Goal: Task Accomplishment & Management: Use online tool/utility

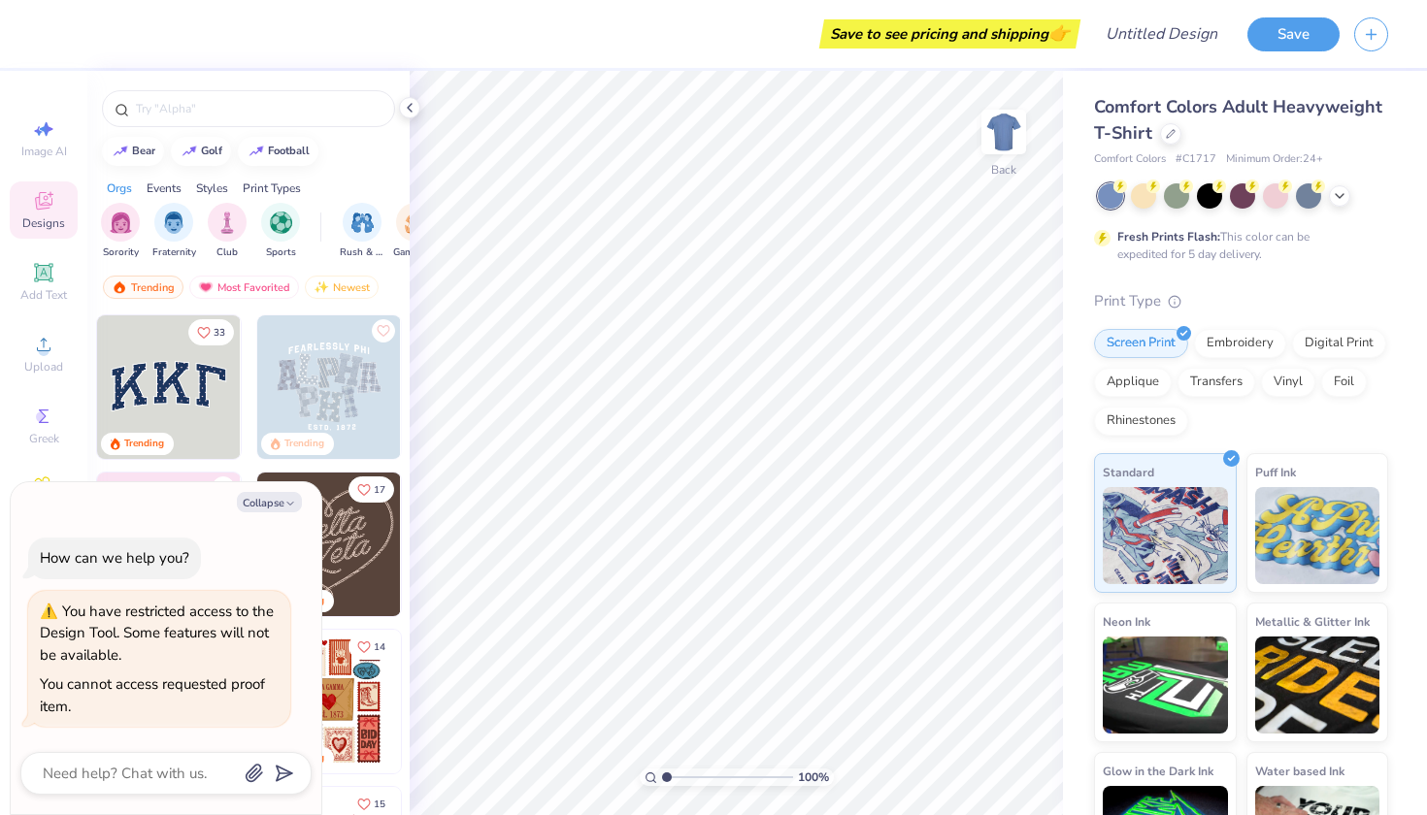
click at [404, 119] on div at bounding box center [248, 104] width 322 height 66
click at [410, 114] on icon at bounding box center [410, 108] width 16 height 16
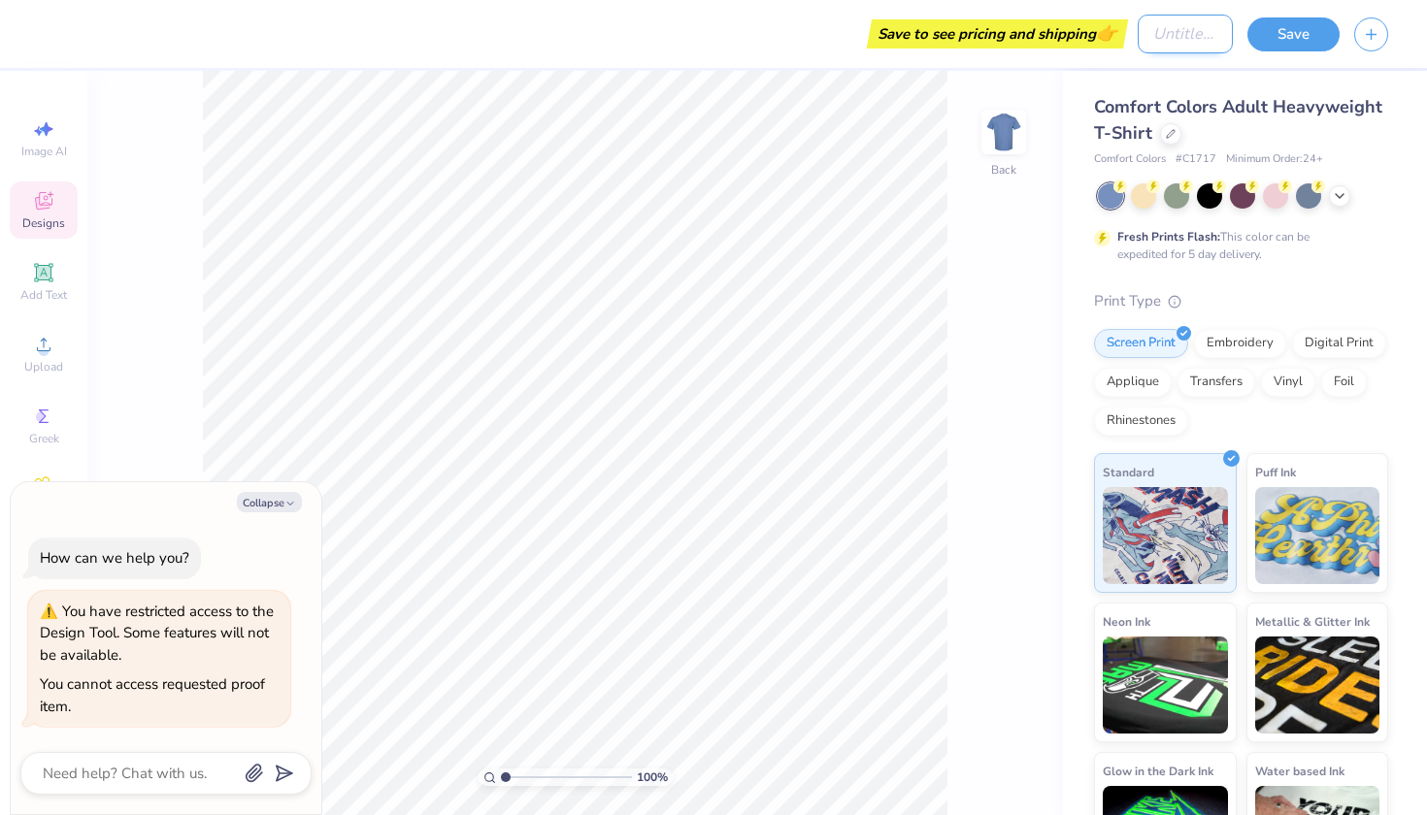
click at [1200, 40] on input "Design Title" at bounding box center [1185, 34] width 95 height 39
click at [71, 388] on div "Image AI Designs Add Text Upload Greek Clipart & logos Decorate" at bounding box center [44, 362] width 68 height 504
click at [35, 214] on div "Designs" at bounding box center [44, 209] width 68 height 57
type textarea "x"
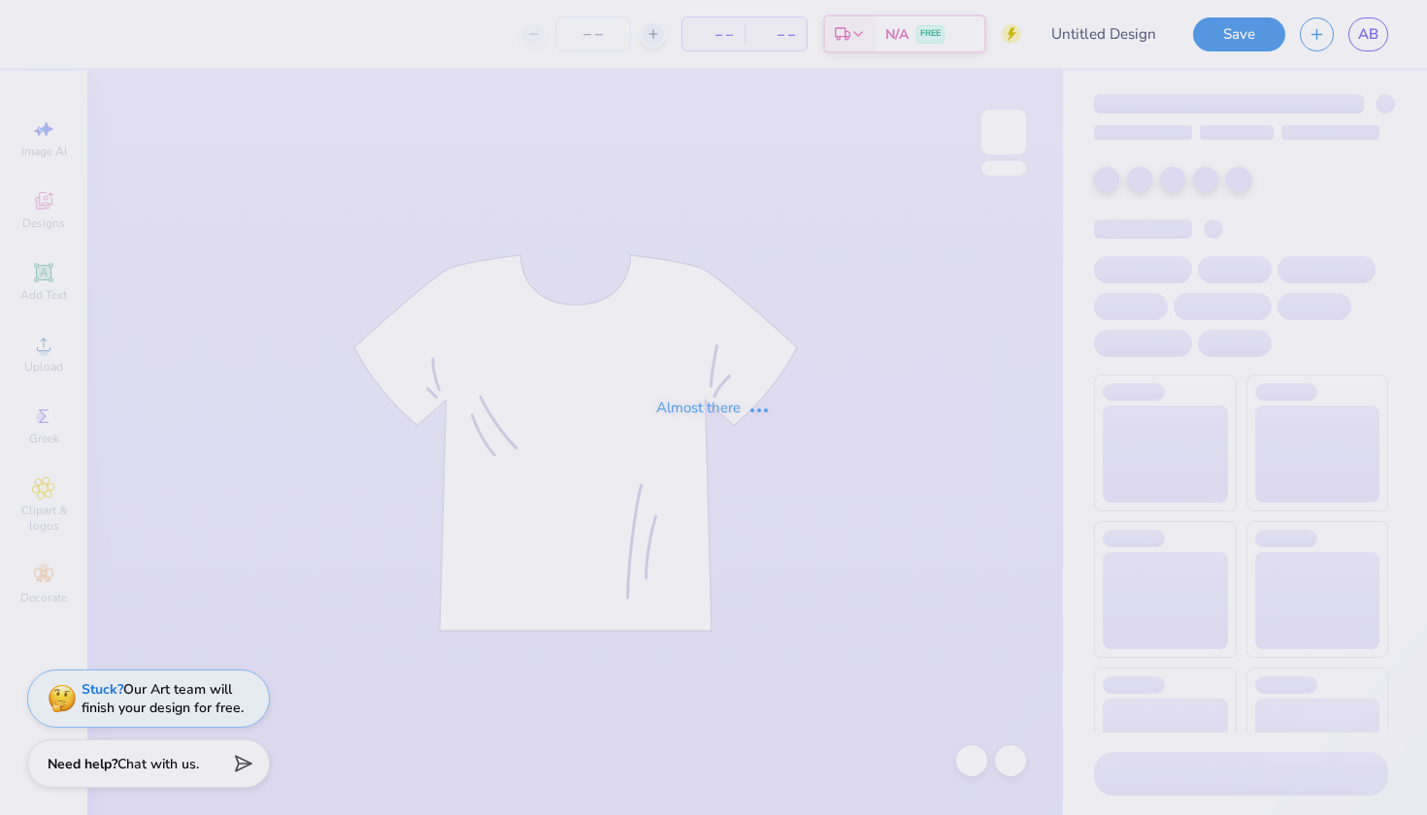
type input "DECA"
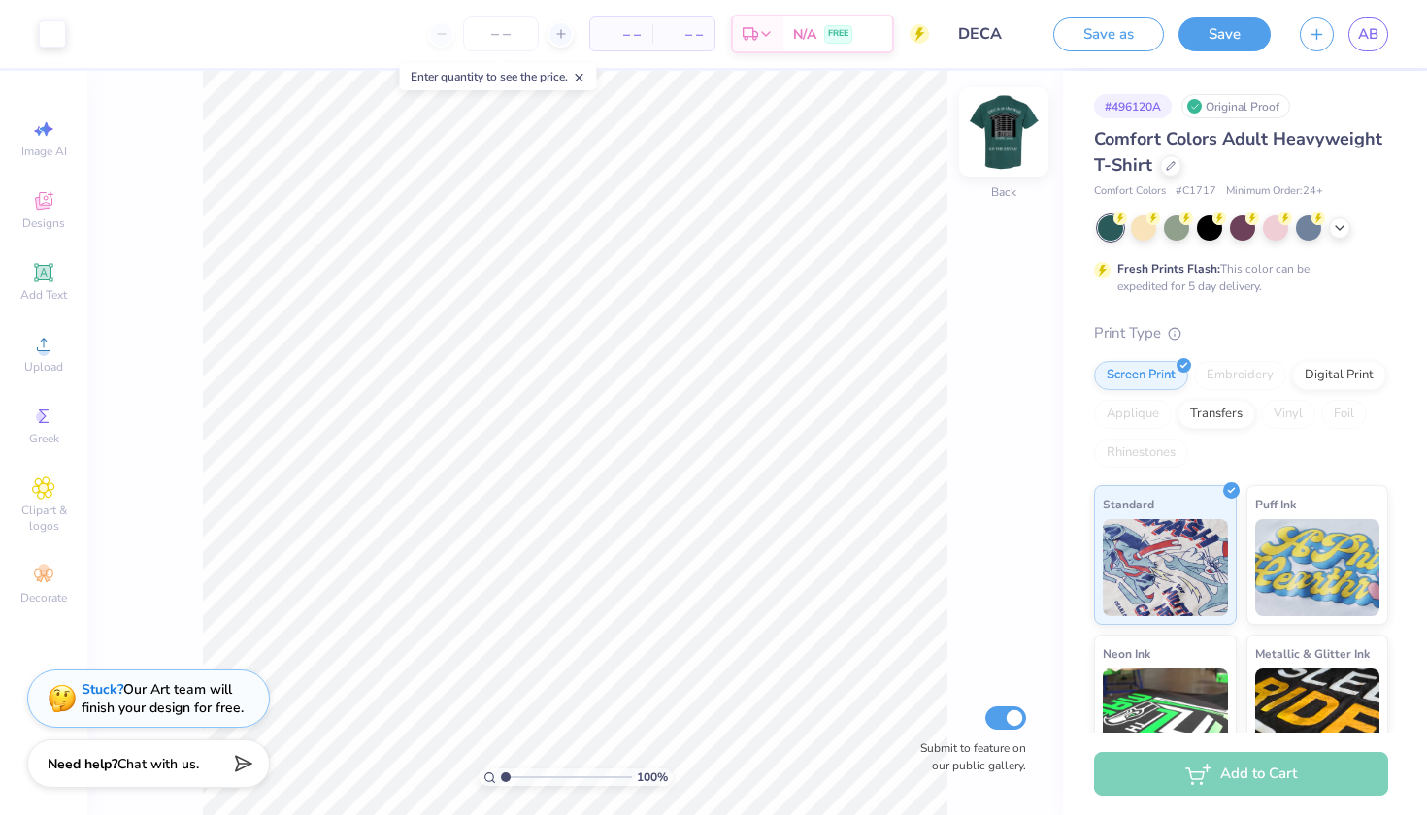
click at [997, 133] on img at bounding box center [1004, 132] width 78 height 78
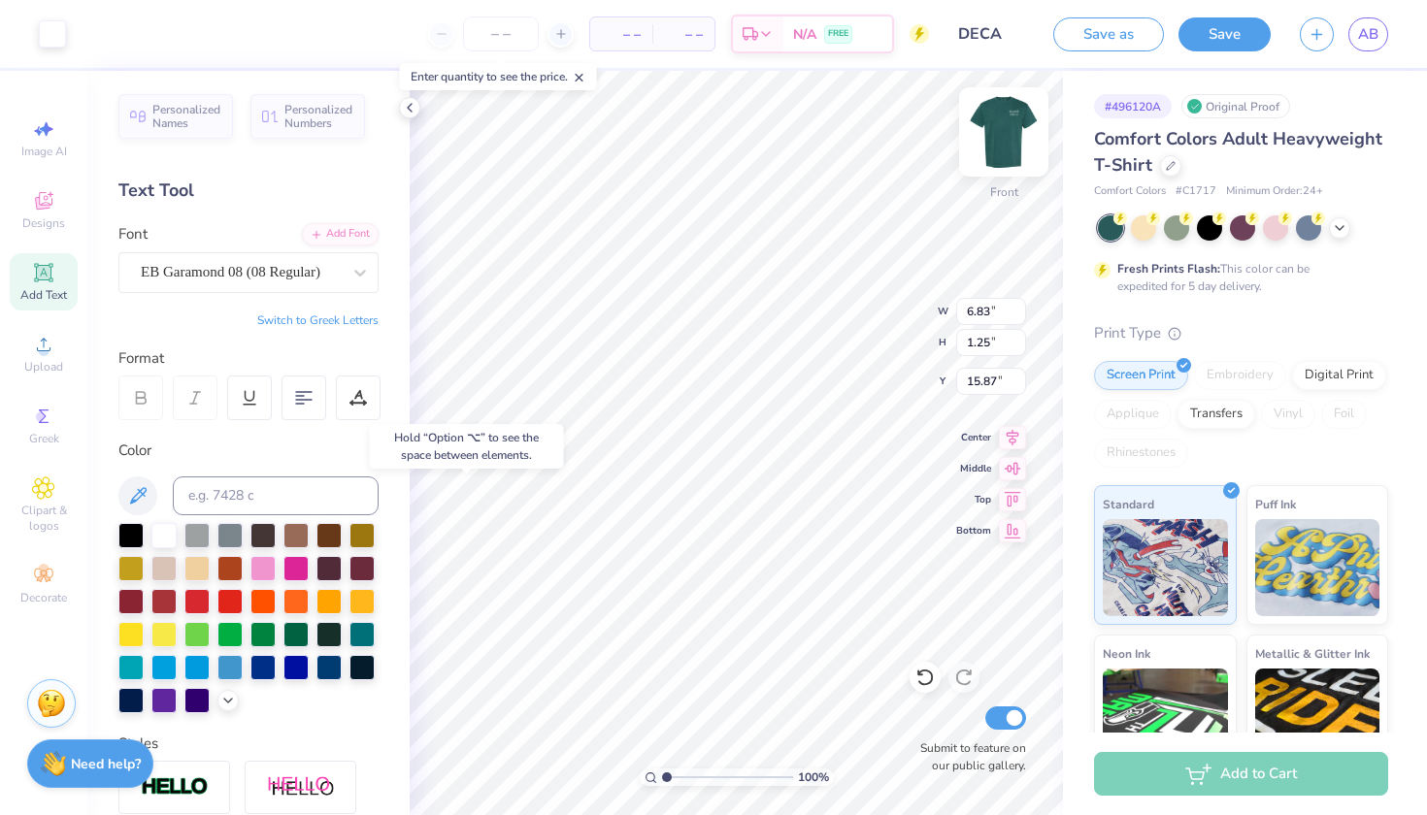
type input "15.87"
type textarea "2025"
click at [1006, 148] on img at bounding box center [1004, 132] width 78 height 78
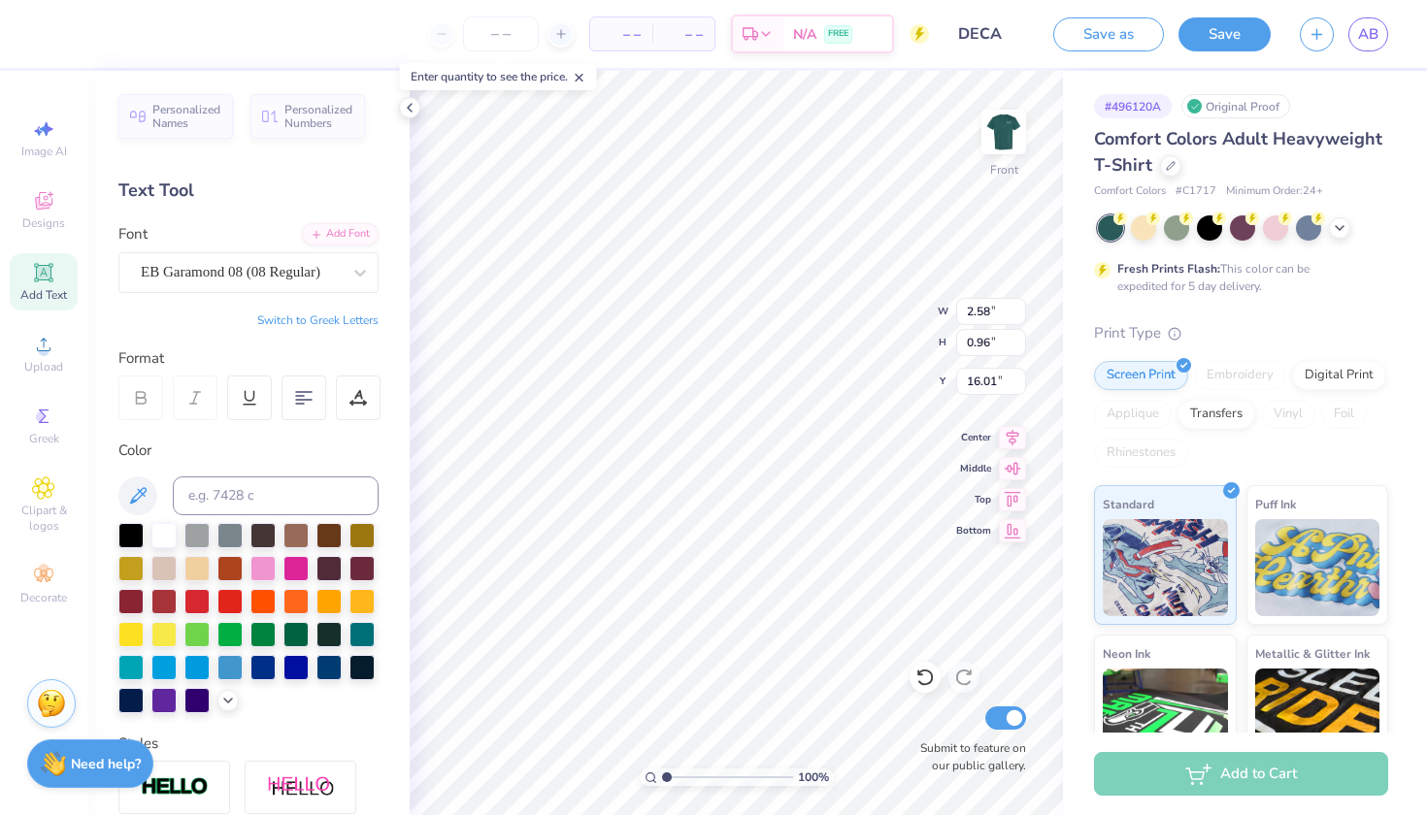
type input "16.54"
type input "11.12"
type input "1.03"
type input "19.02"
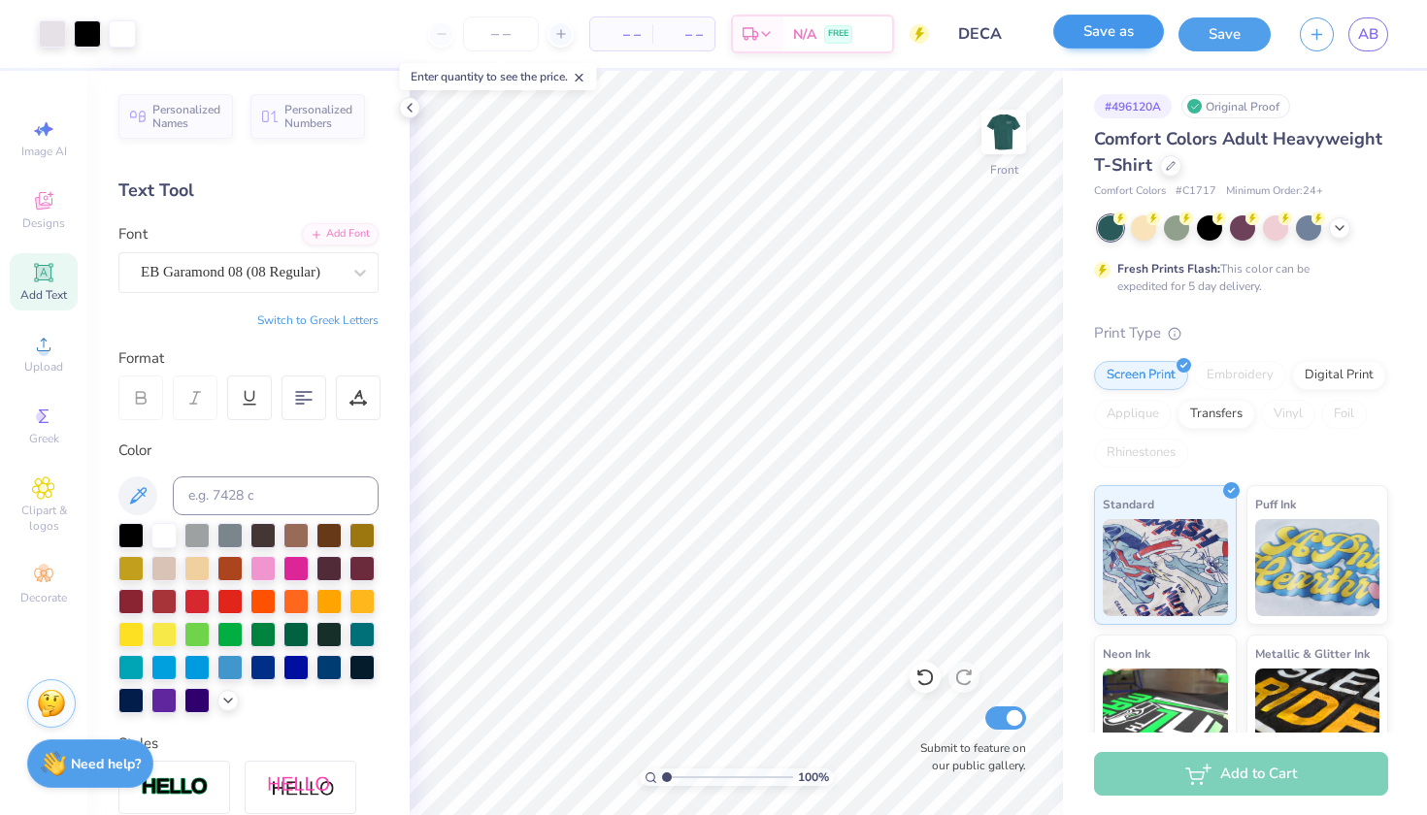
click at [1120, 37] on button "Save as" at bounding box center [1108, 32] width 111 height 34
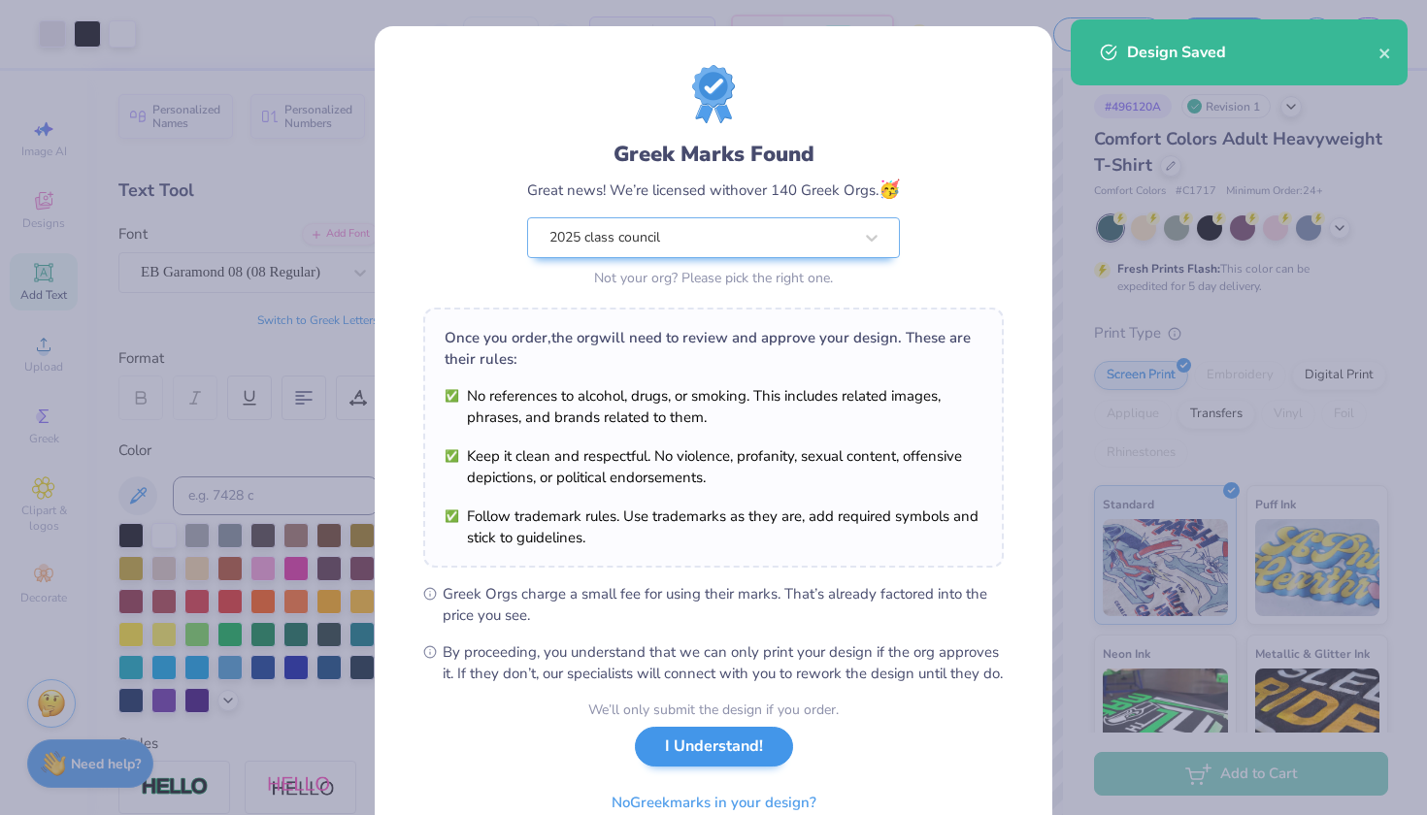
click at [709, 767] on button "I Understand!" at bounding box center [714, 747] width 158 height 40
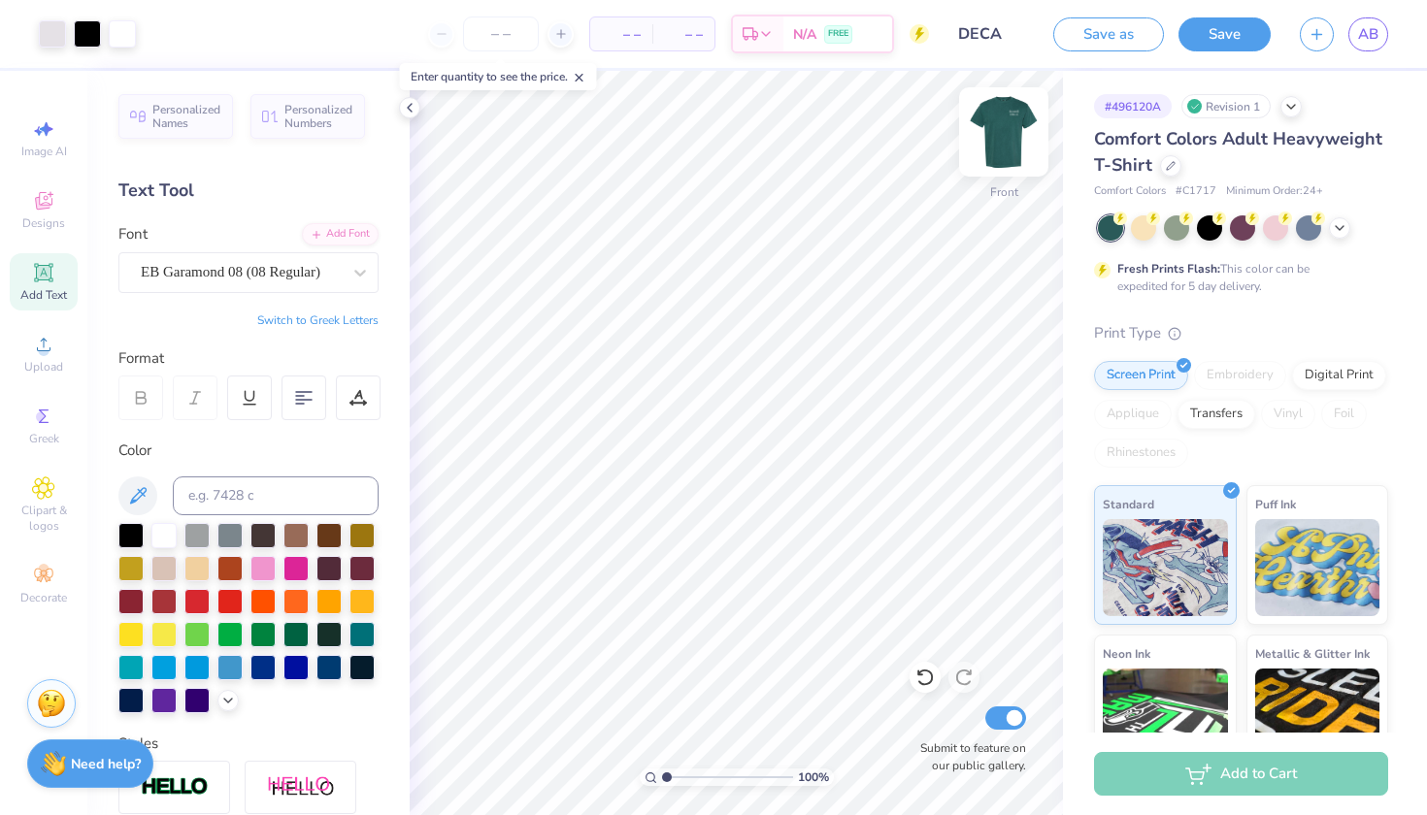
click at [1001, 132] on img at bounding box center [1004, 132] width 78 height 78
click at [1019, 128] on img at bounding box center [1004, 132] width 78 height 78
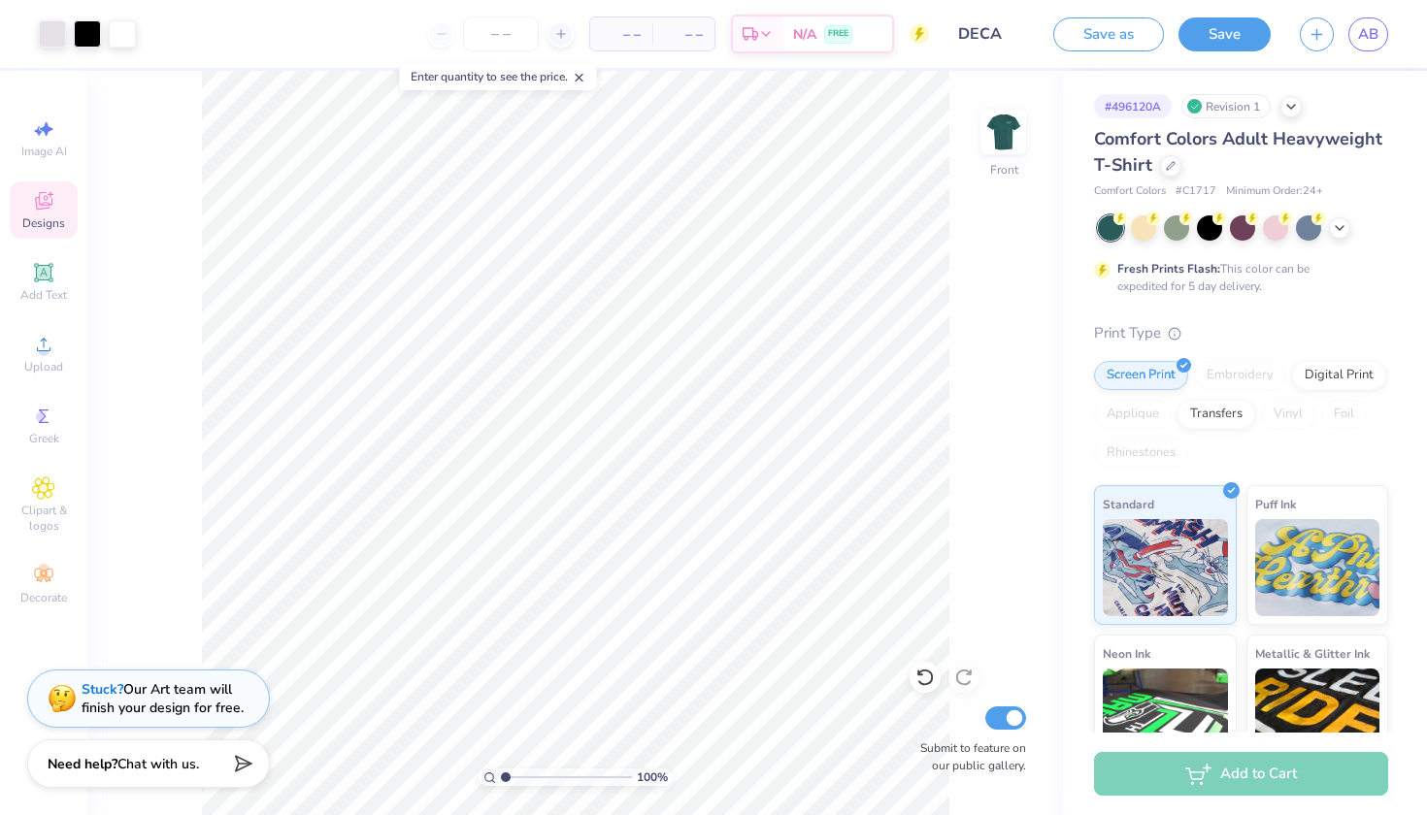
click at [44, 223] on span "Designs" at bounding box center [43, 223] width 43 height 16
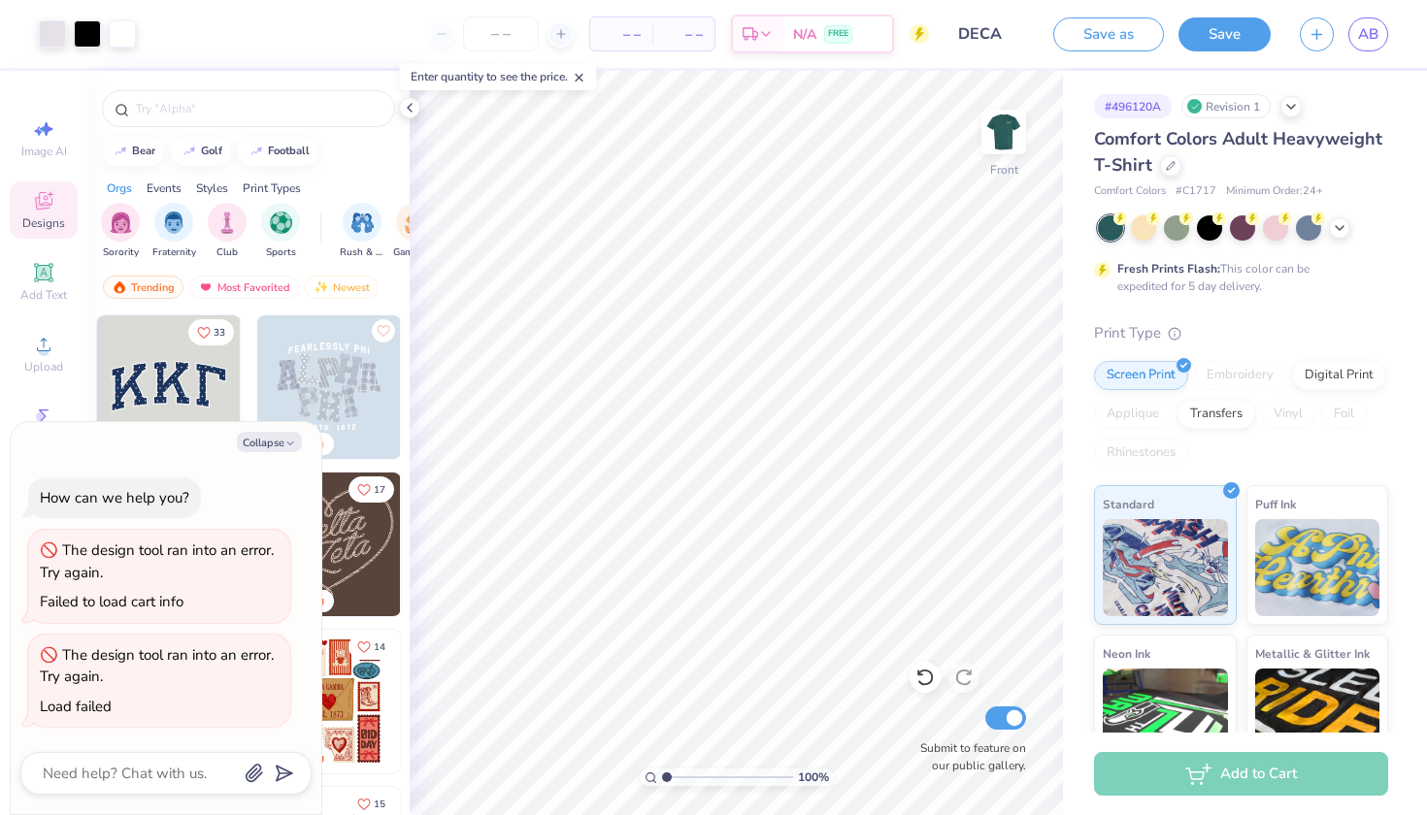
type textarea "x"
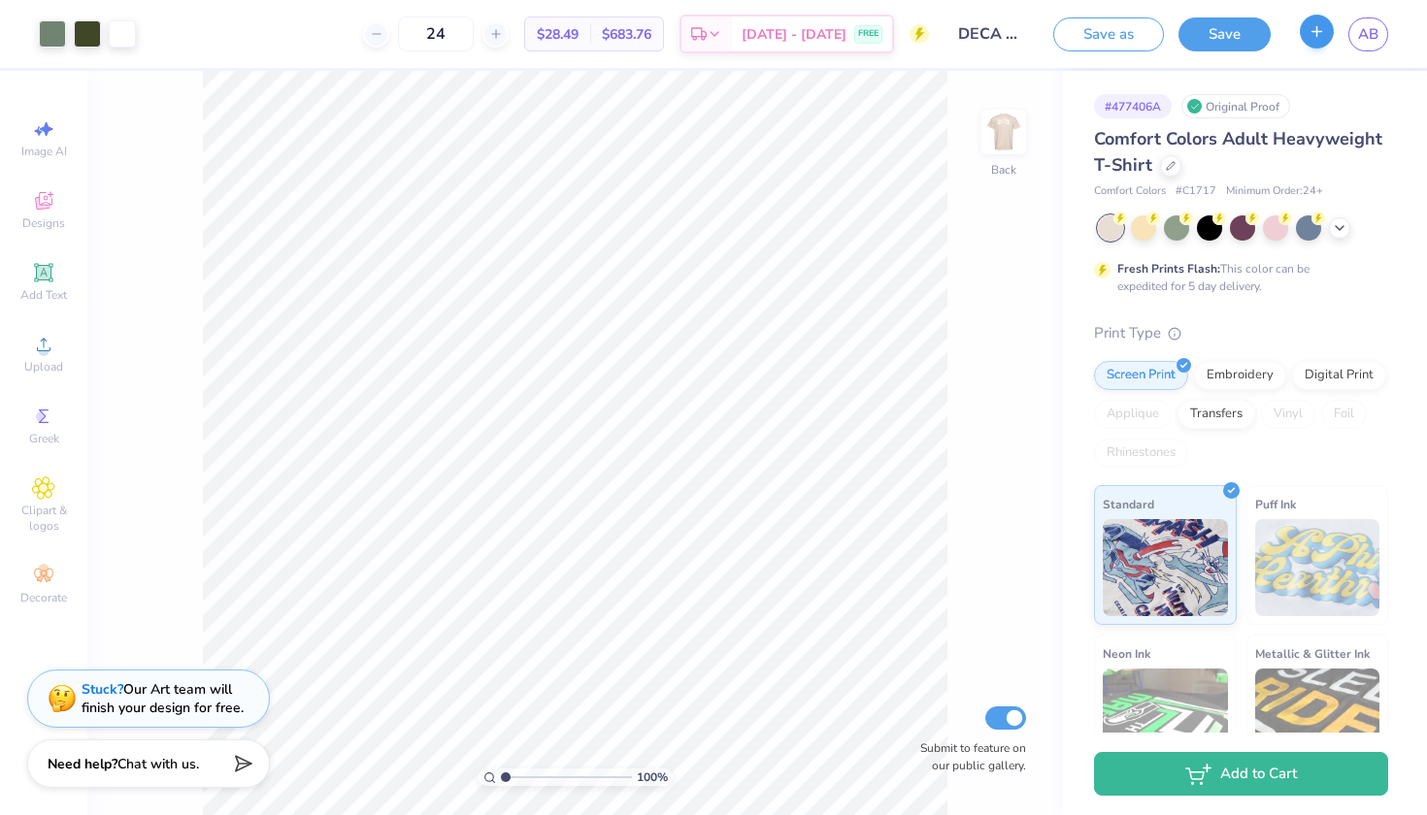
click at [1322, 25] on icon "button" at bounding box center [1316, 31] width 16 height 16
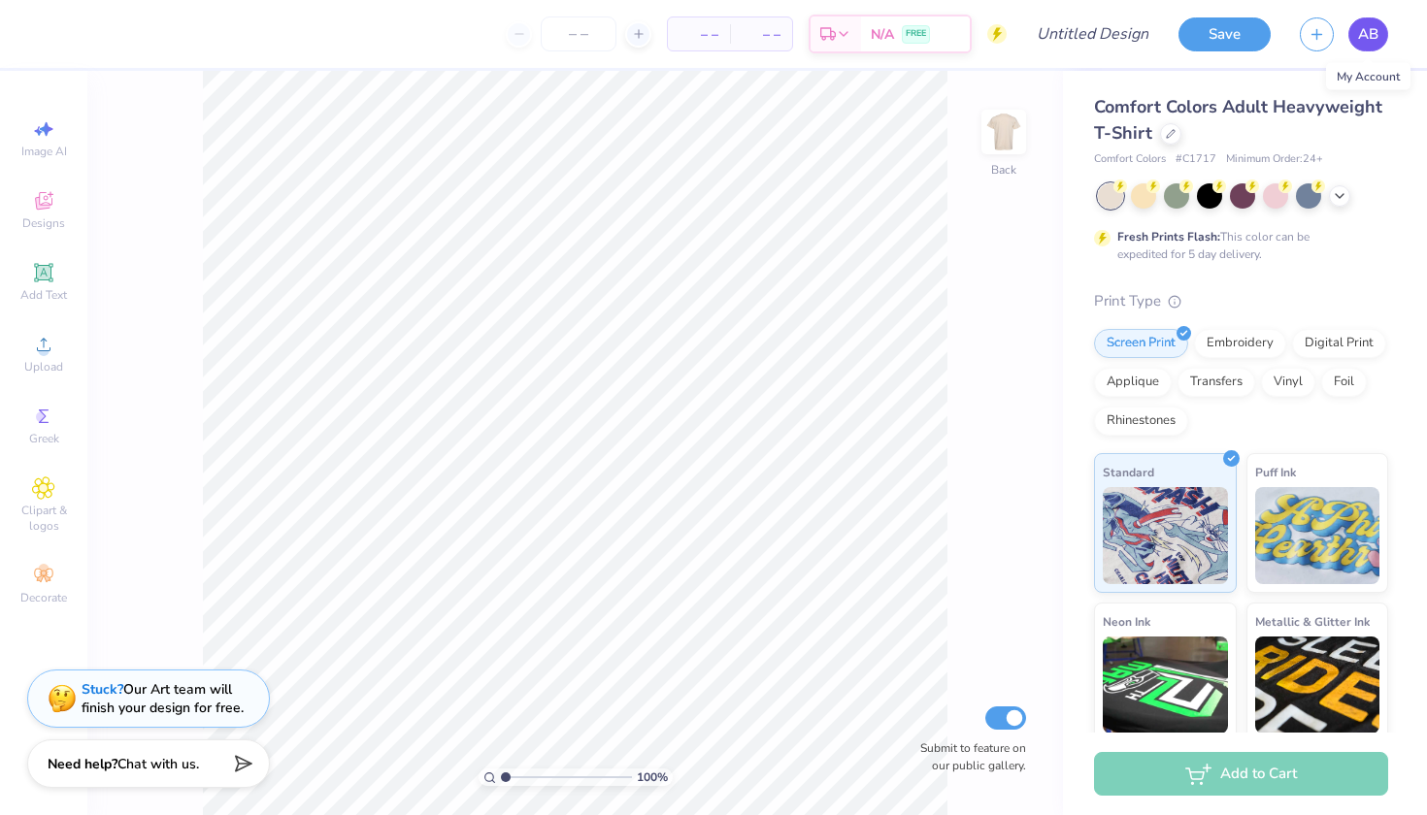
click at [1368, 33] on span "AB" at bounding box center [1368, 34] width 20 height 22
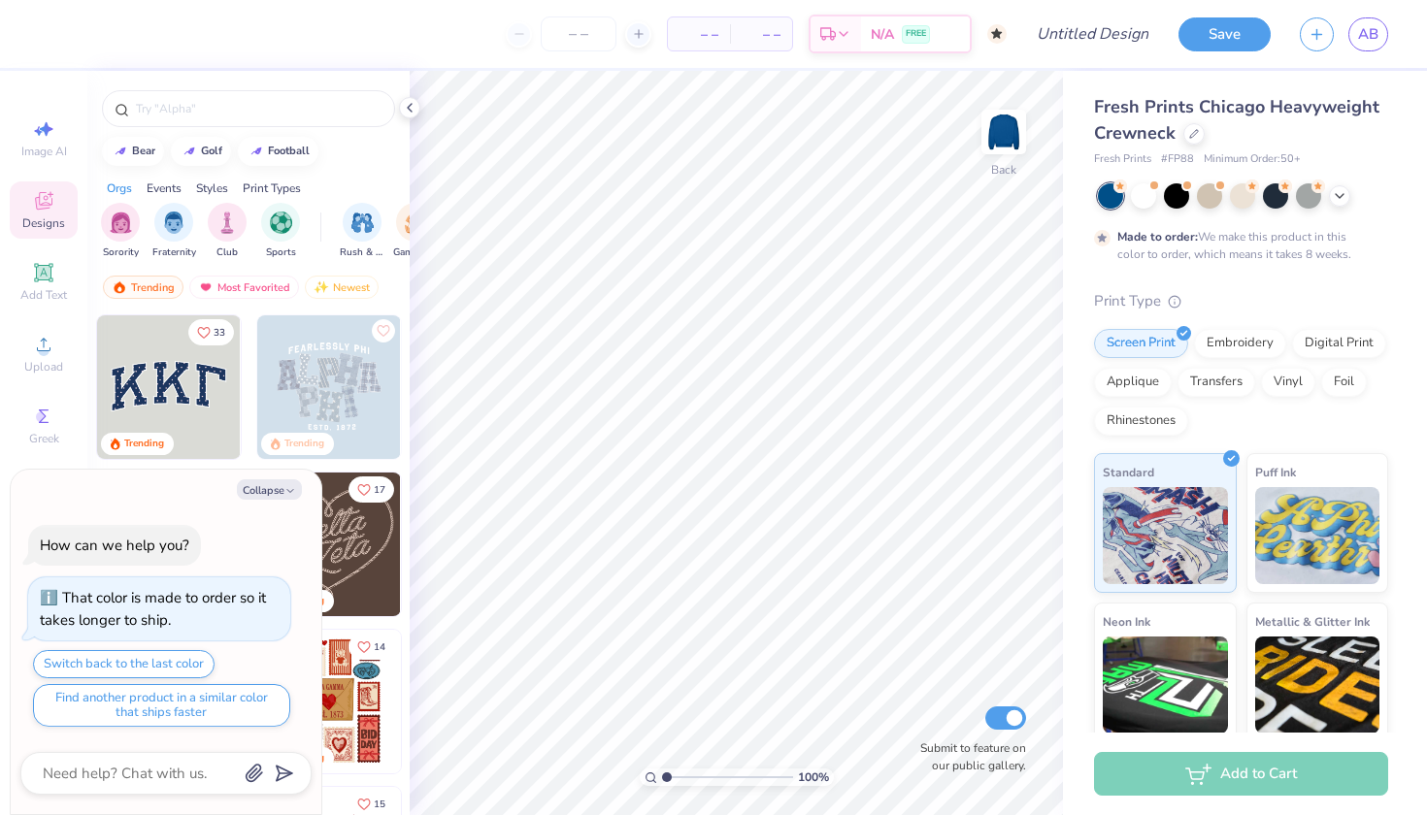
click at [285, 475] on div "Collapse How can we help you? That color is made to order so it takes longer to…" at bounding box center [166, 643] width 311 height 346
click at [283, 495] on button "Collapse" at bounding box center [269, 489] width 65 height 20
type textarea "x"
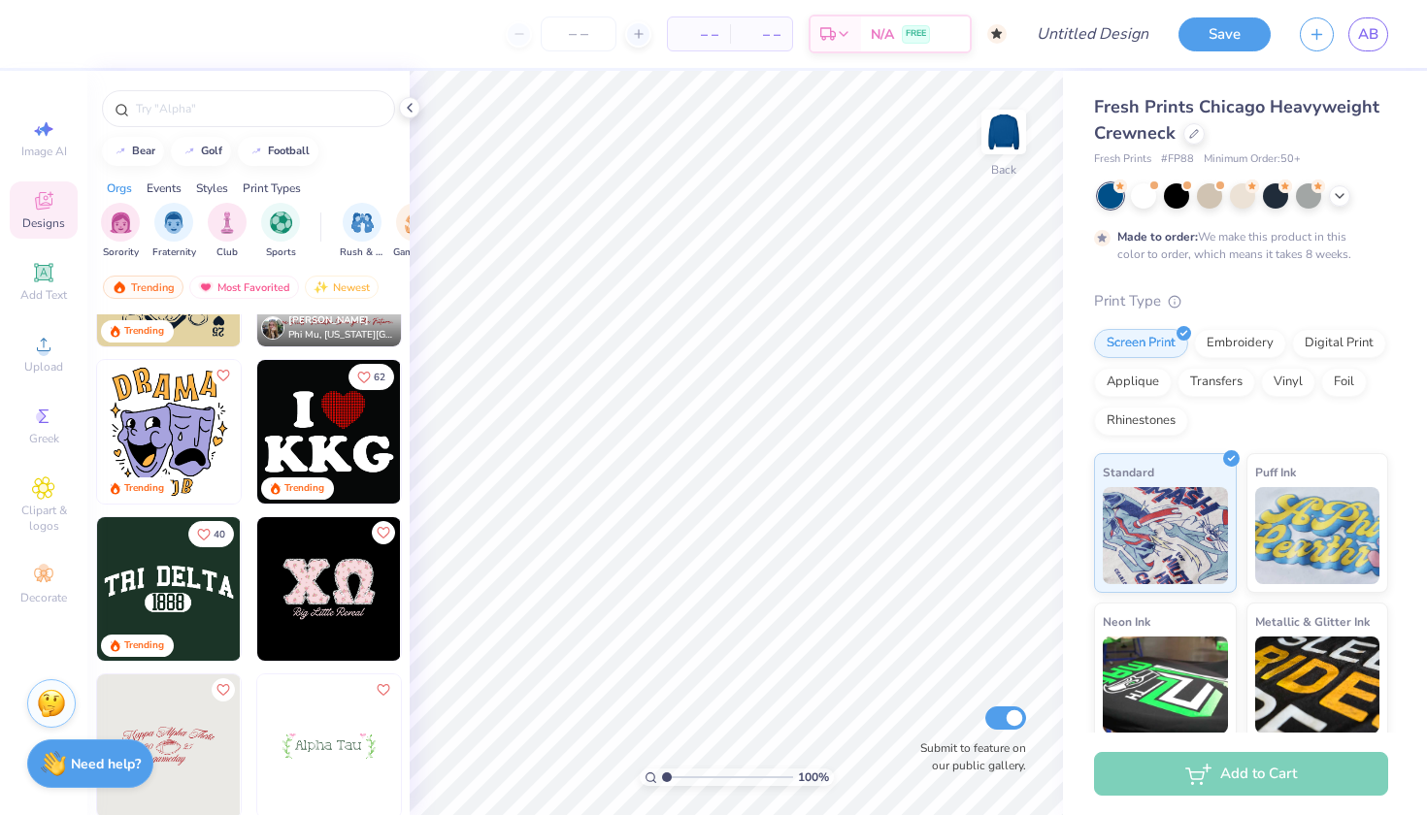
scroll to position [4027, 0]
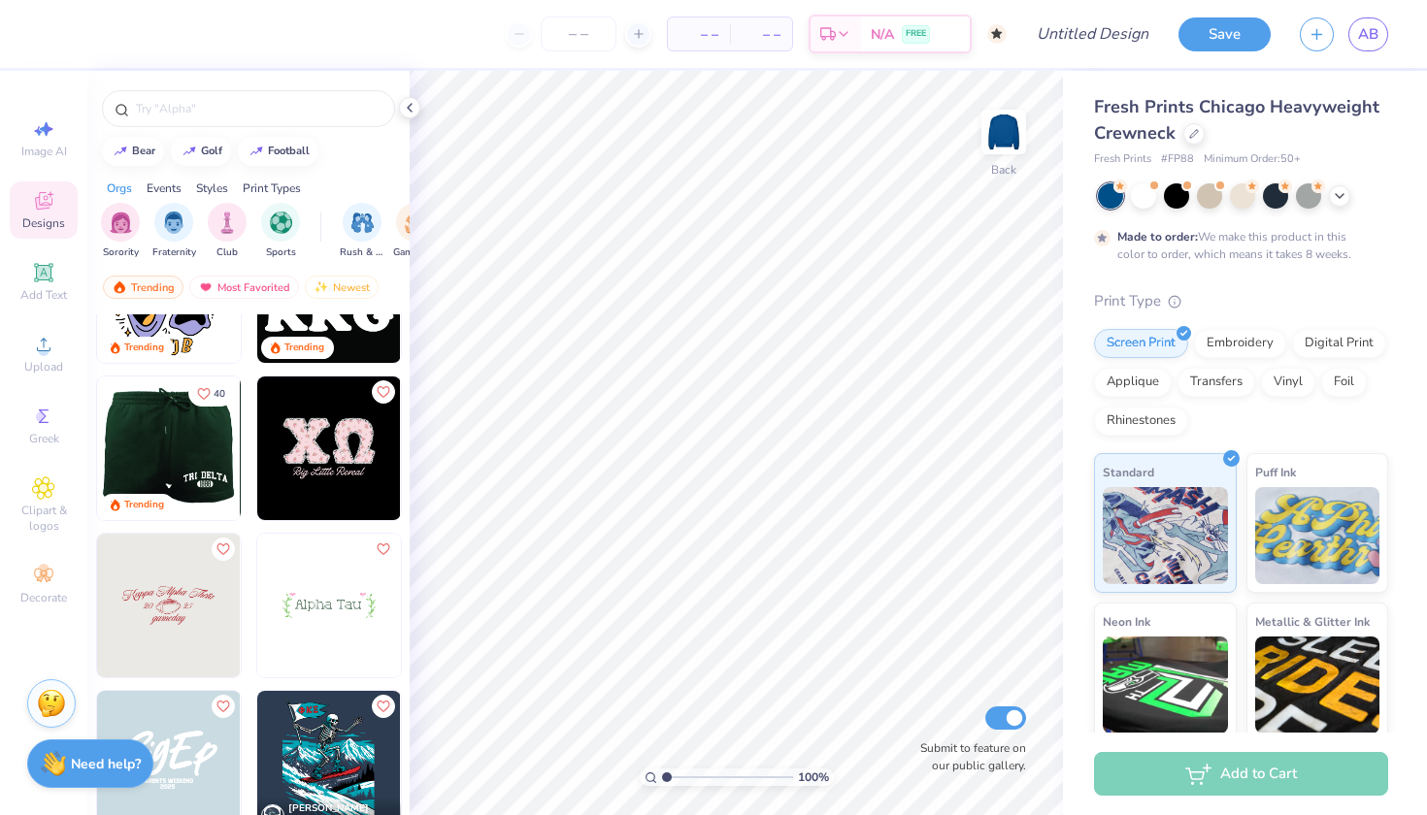
click at [97, 455] on img at bounding box center [25, 449] width 144 height 144
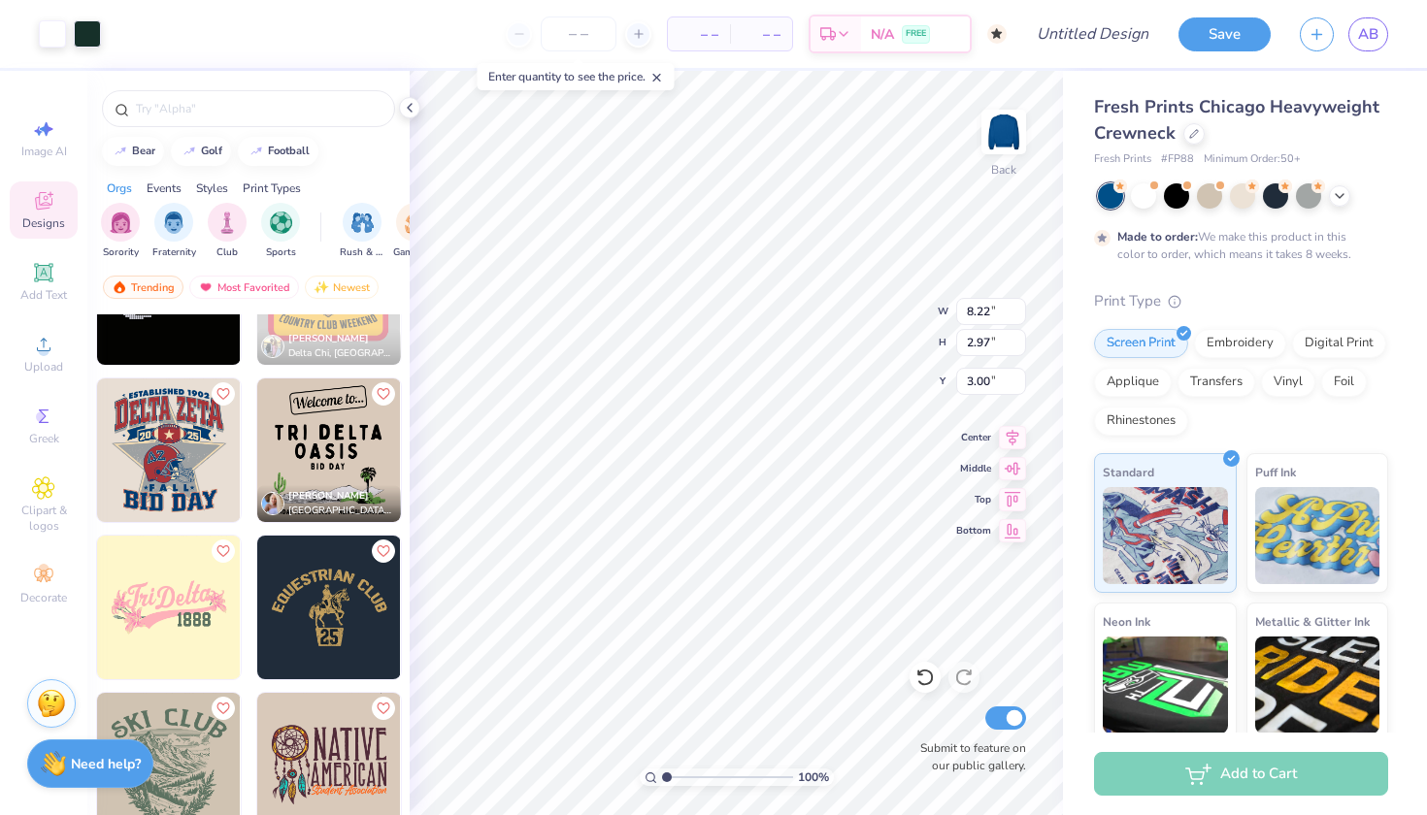
scroll to position [8115, 0]
click at [181, 613] on img at bounding box center [169, 606] width 144 height 144
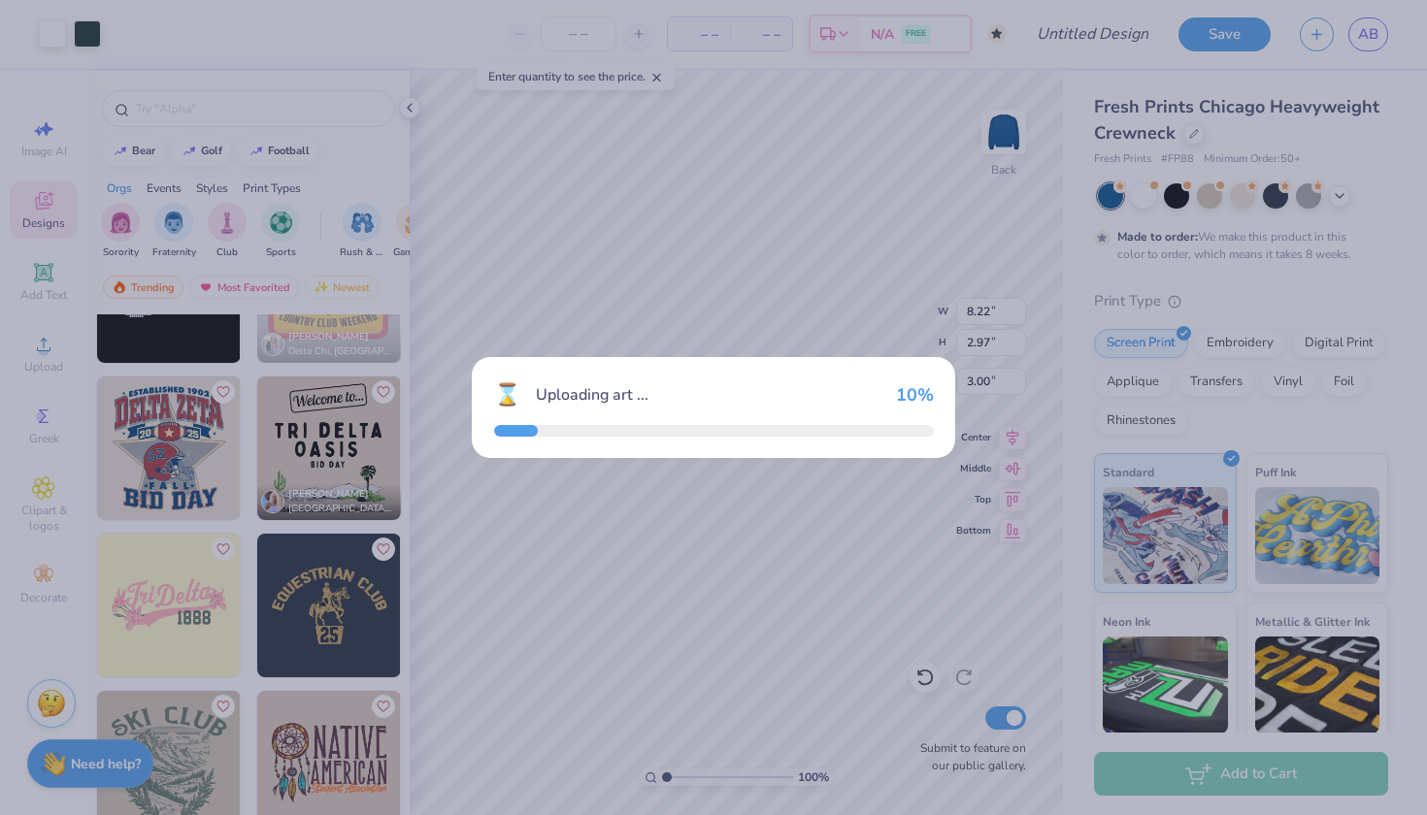
type input "10.86"
type input "5.07"
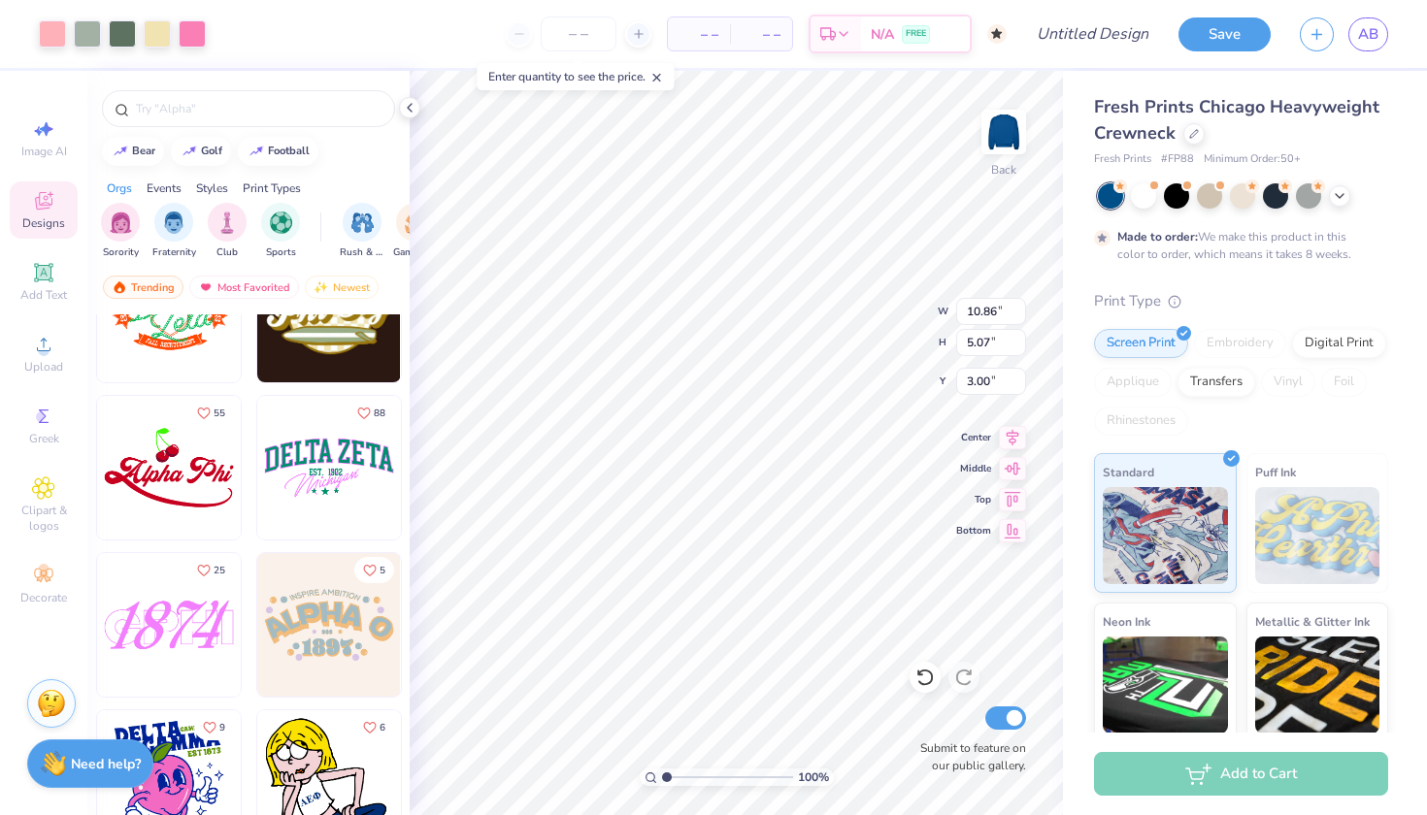
scroll to position [13126, 0]
click at [212, 489] on img at bounding box center [169, 469] width 144 height 144
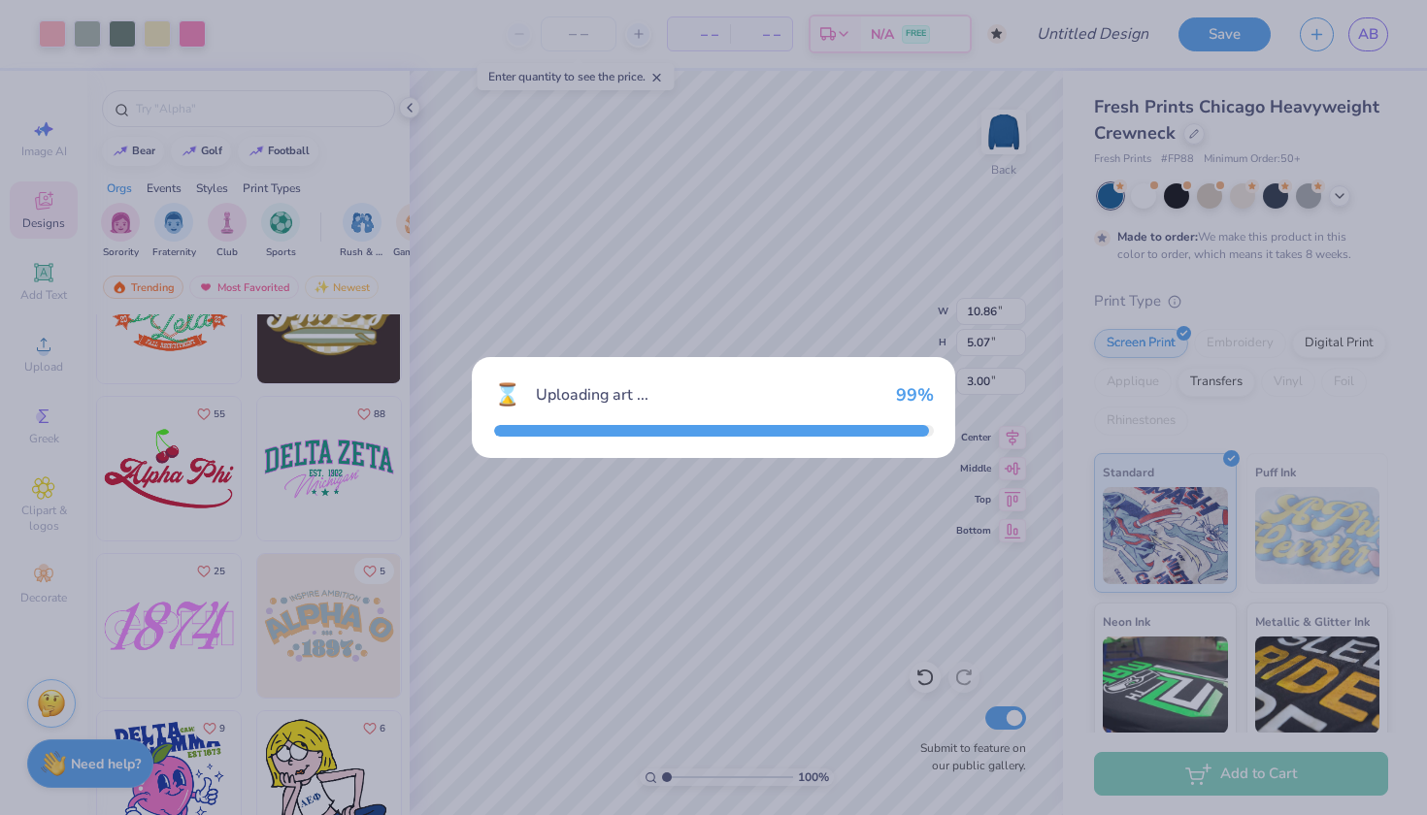
type textarea "x"
type input "5.04"
type input "3.12"
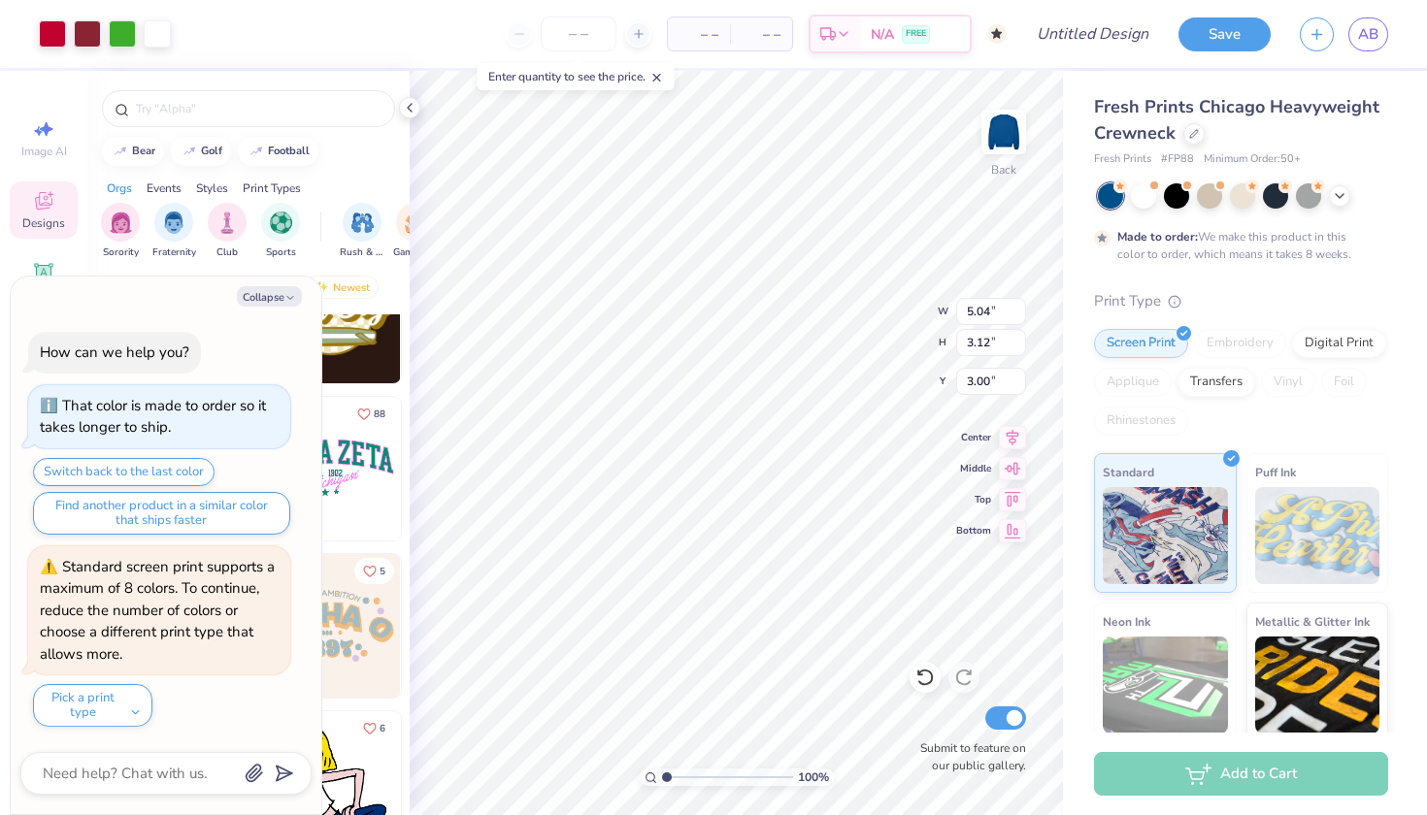
click at [374, 391] on div "11" at bounding box center [329, 317] width 146 height 156
click at [280, 302] on button "Collapse" at bounding box center [269, 296] width 65 height 20
type textarea "x"
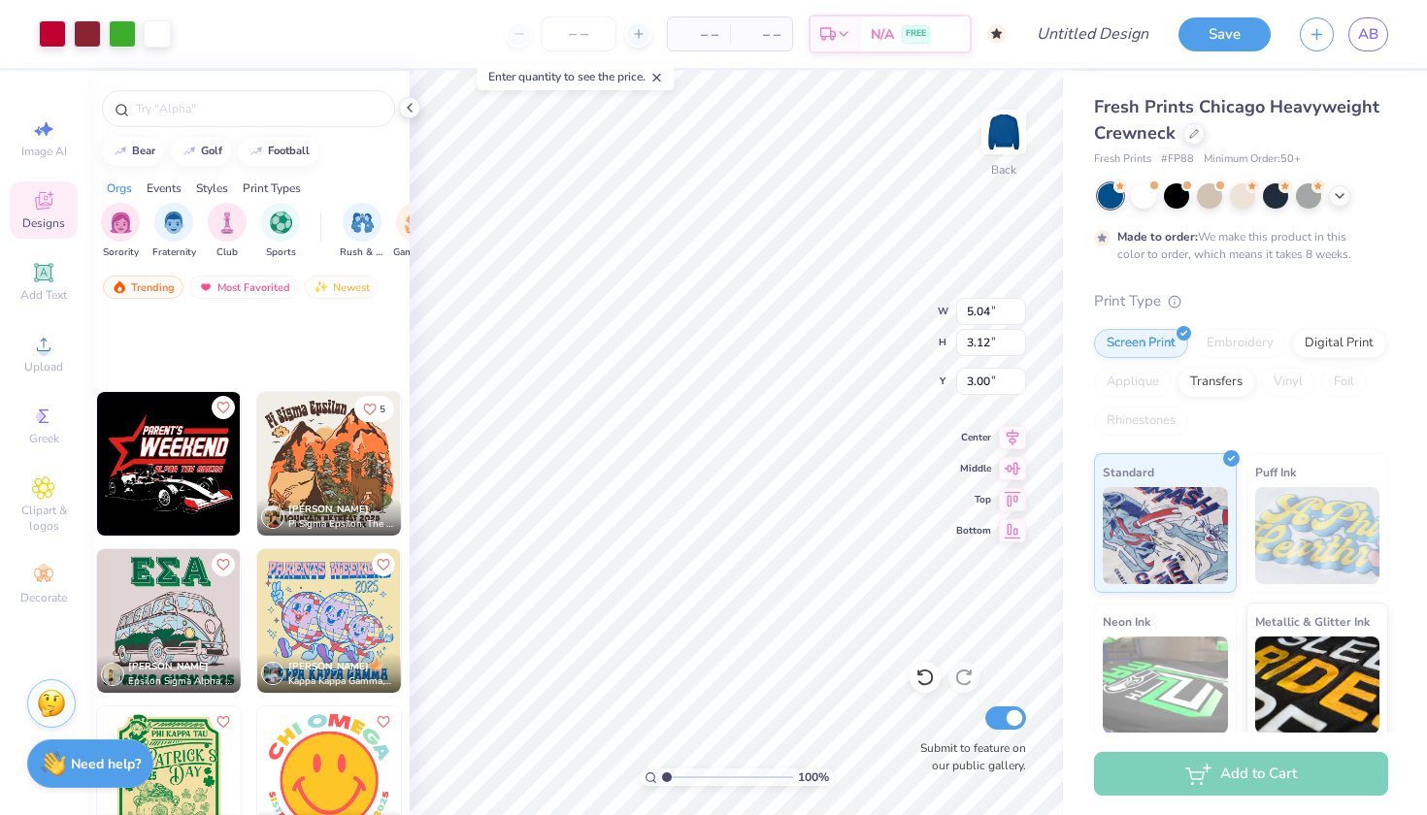
scroll to position [31925, 0]
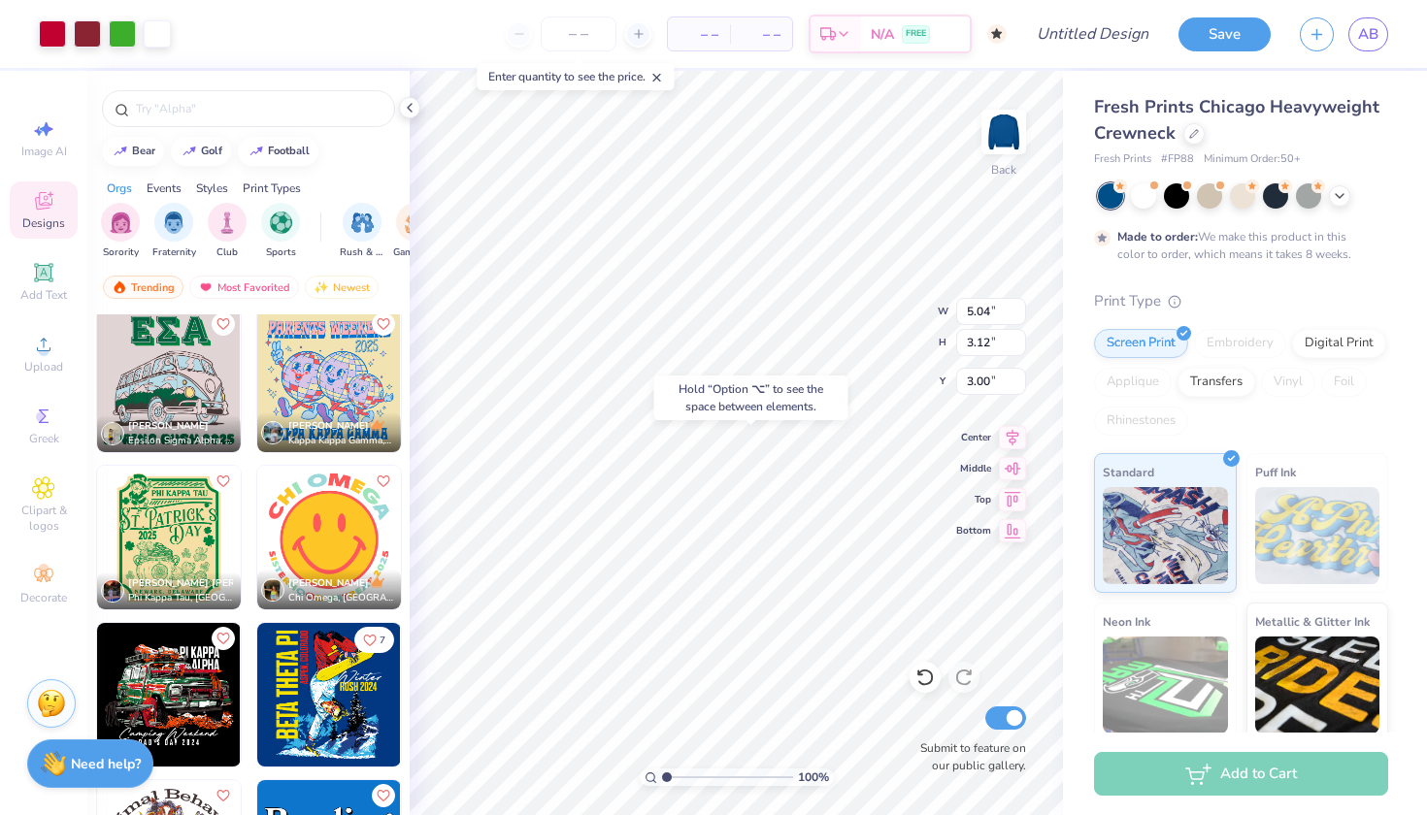
type input "11.61"
type input "10.86"
type input "5.07"
type input "7.13"
type input "8.22"
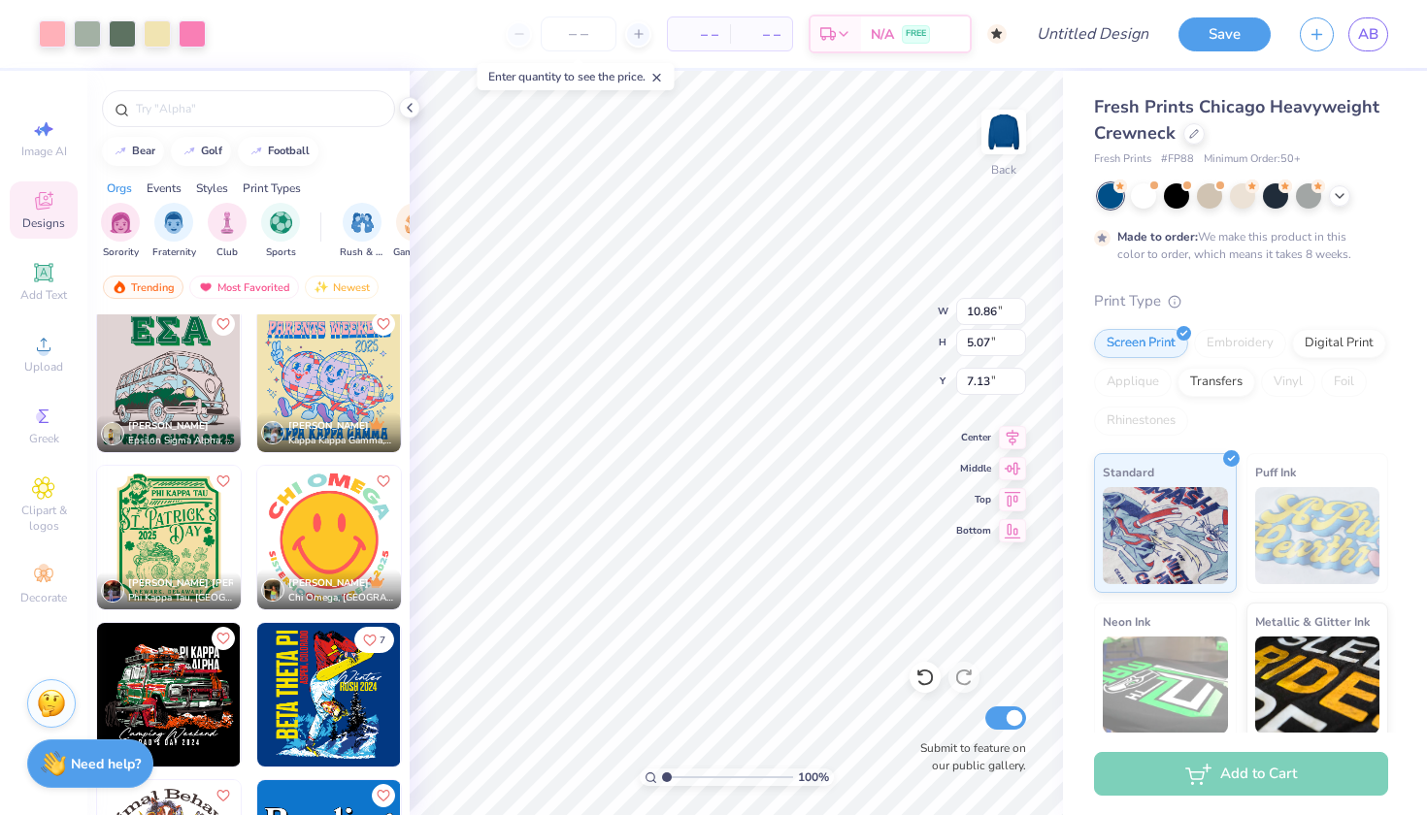
type input "2.97"
type input "3.00"
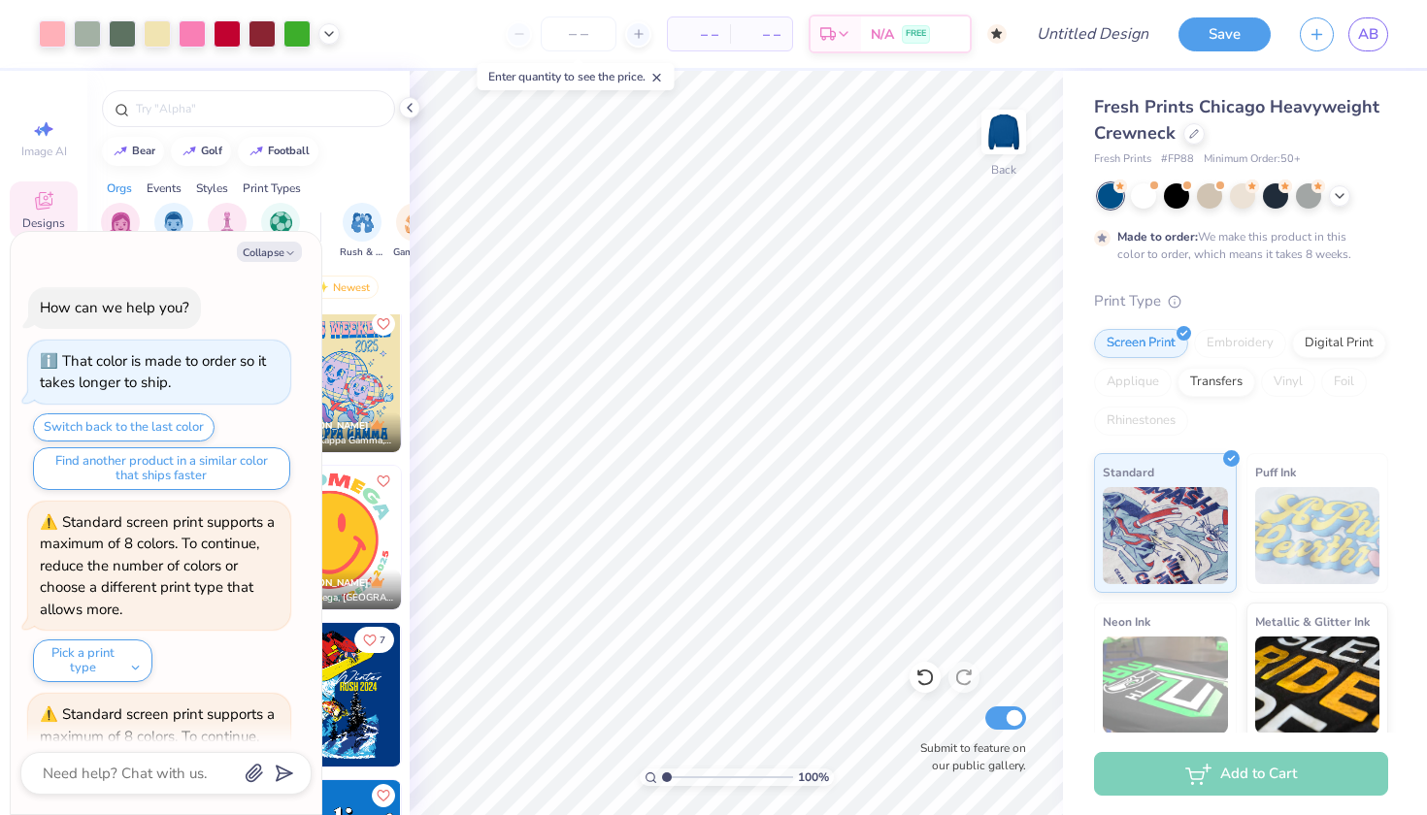
scroll to position [142, 0]
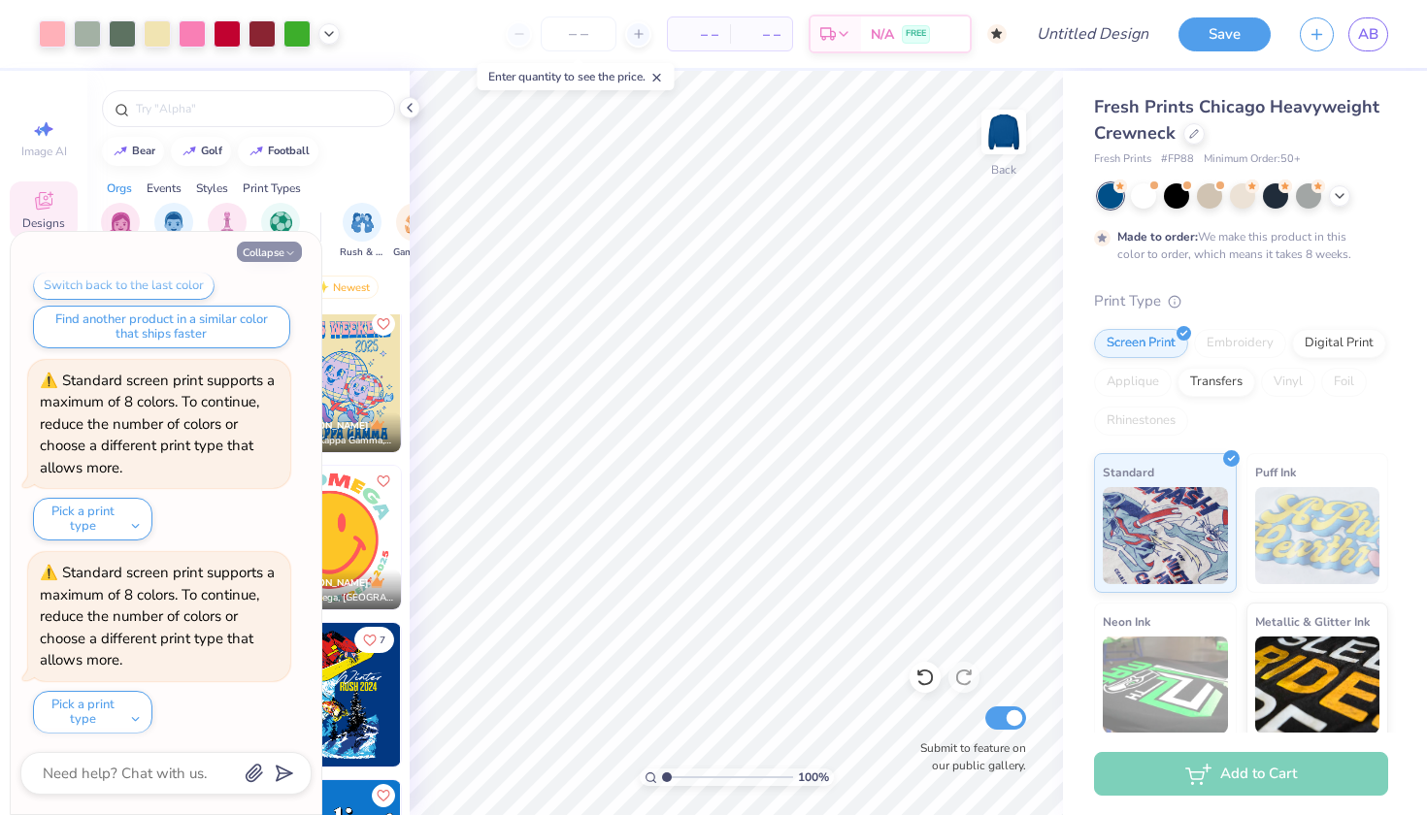
click at [280, 257] on button "Collapse" at bounding box center [269, 252] width 65 height 20
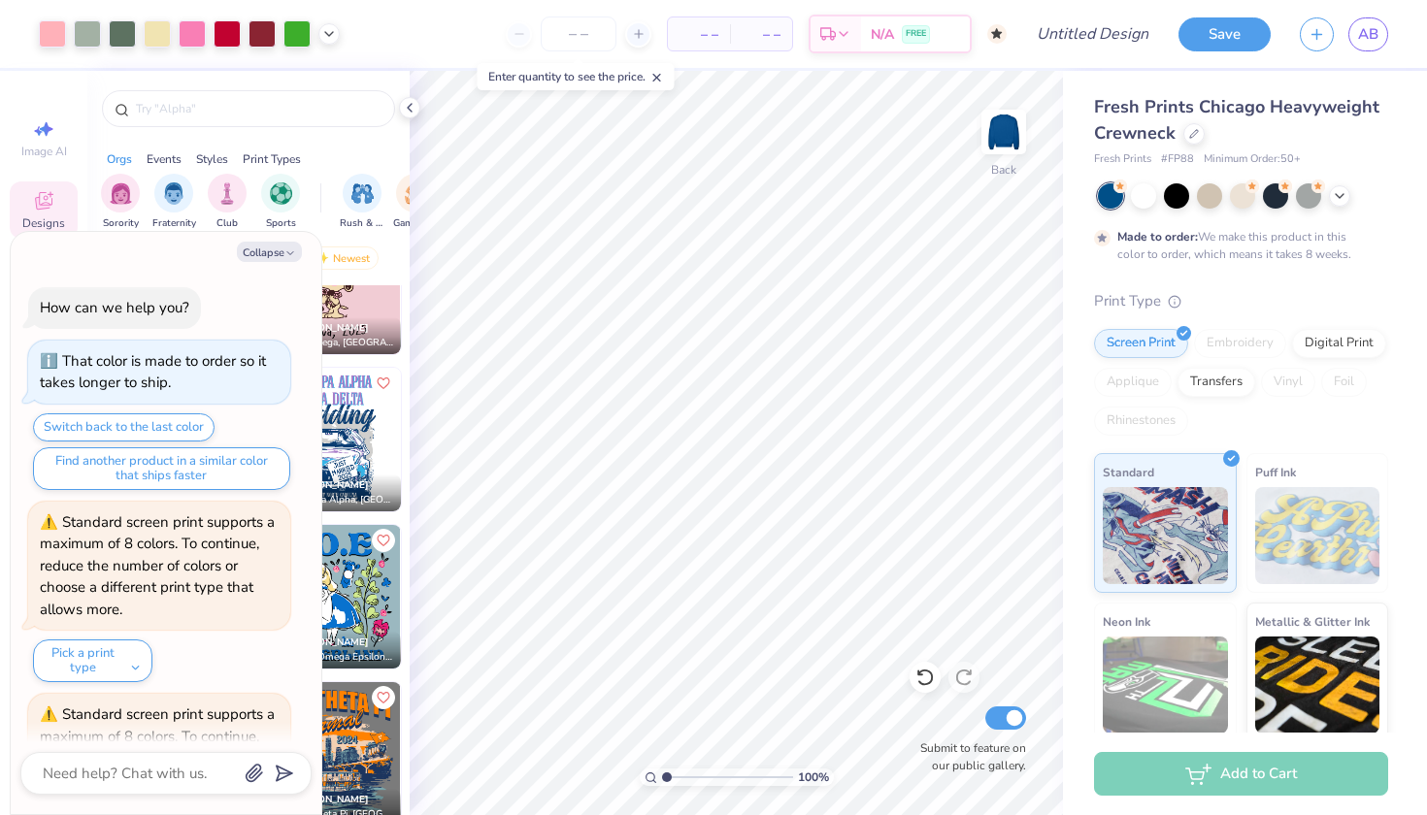
scroll to position [245, 0]
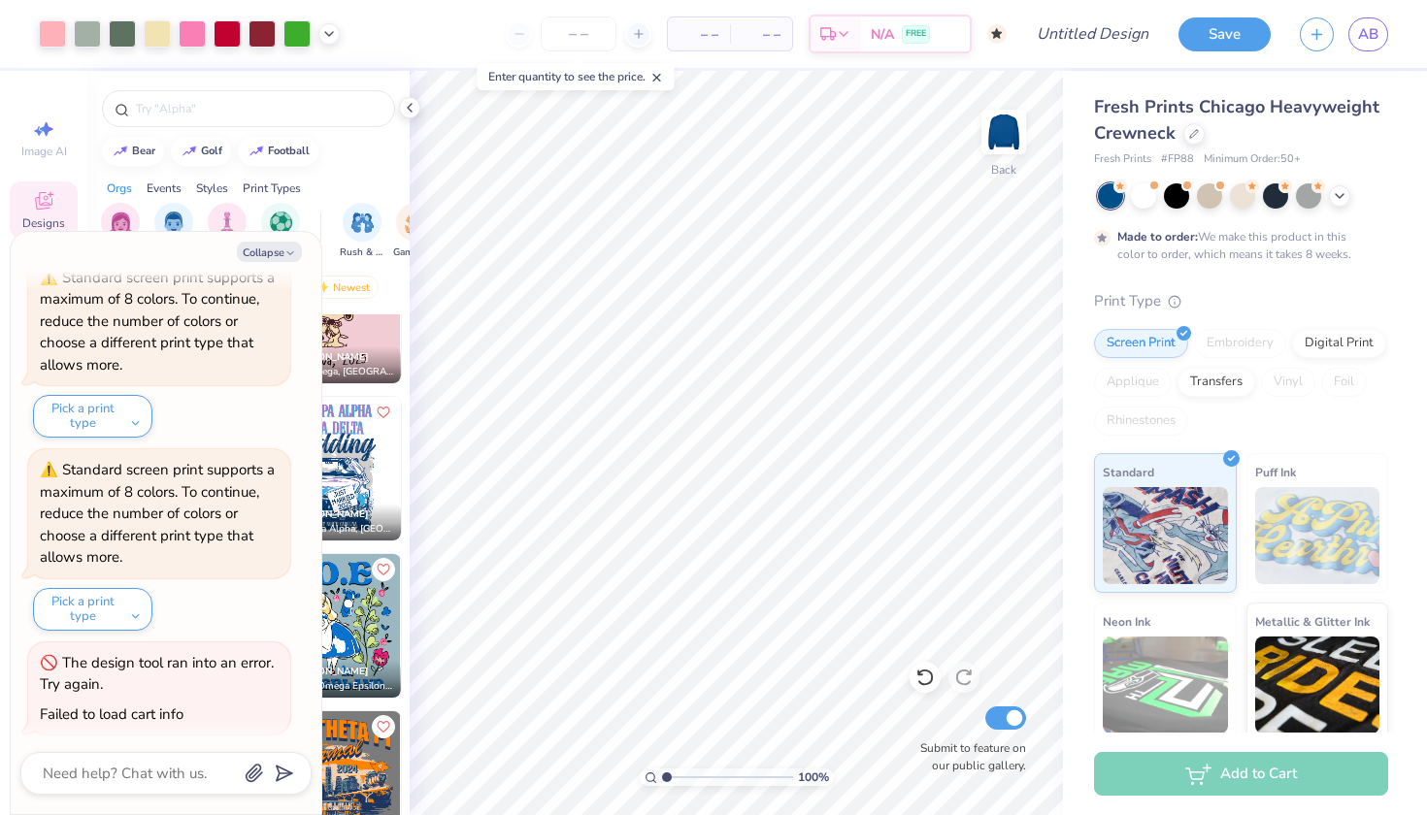
type textarea "x"
